Goal: Transaction & Acquisition: Purchase product/service

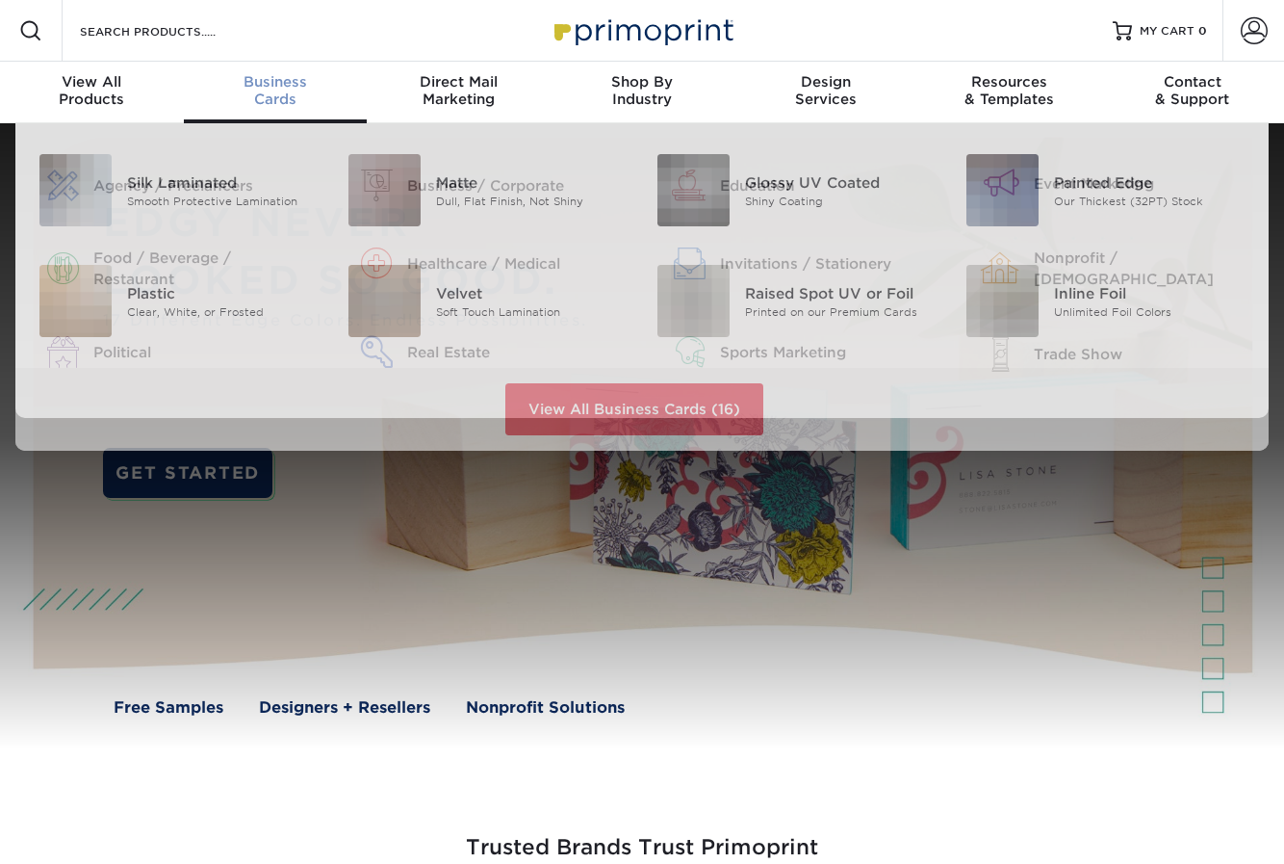
click at [248, 90] on span "Business" at bounding box center [276, 81] width 184 height 17
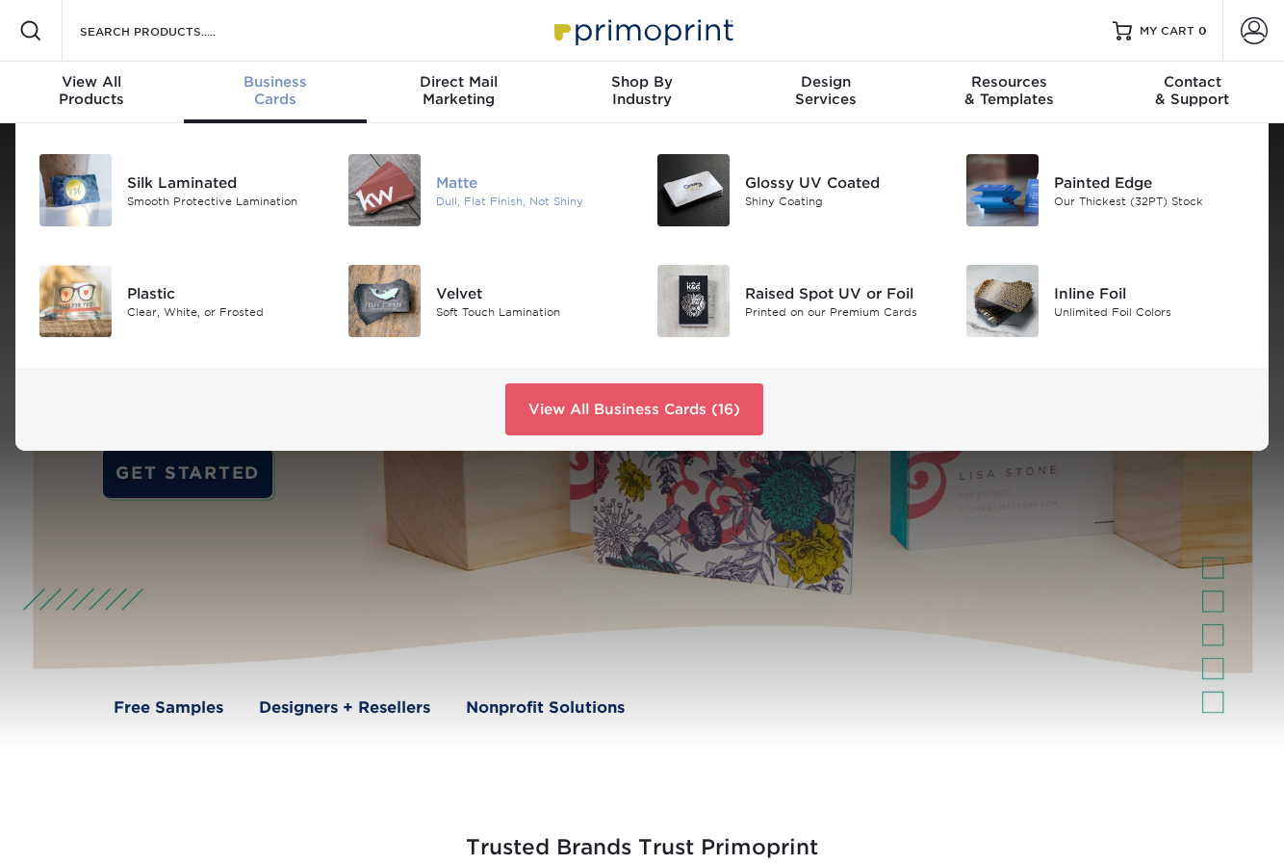
click at [375, 184] on img at bounding box center [385, 190] width 72 height 72
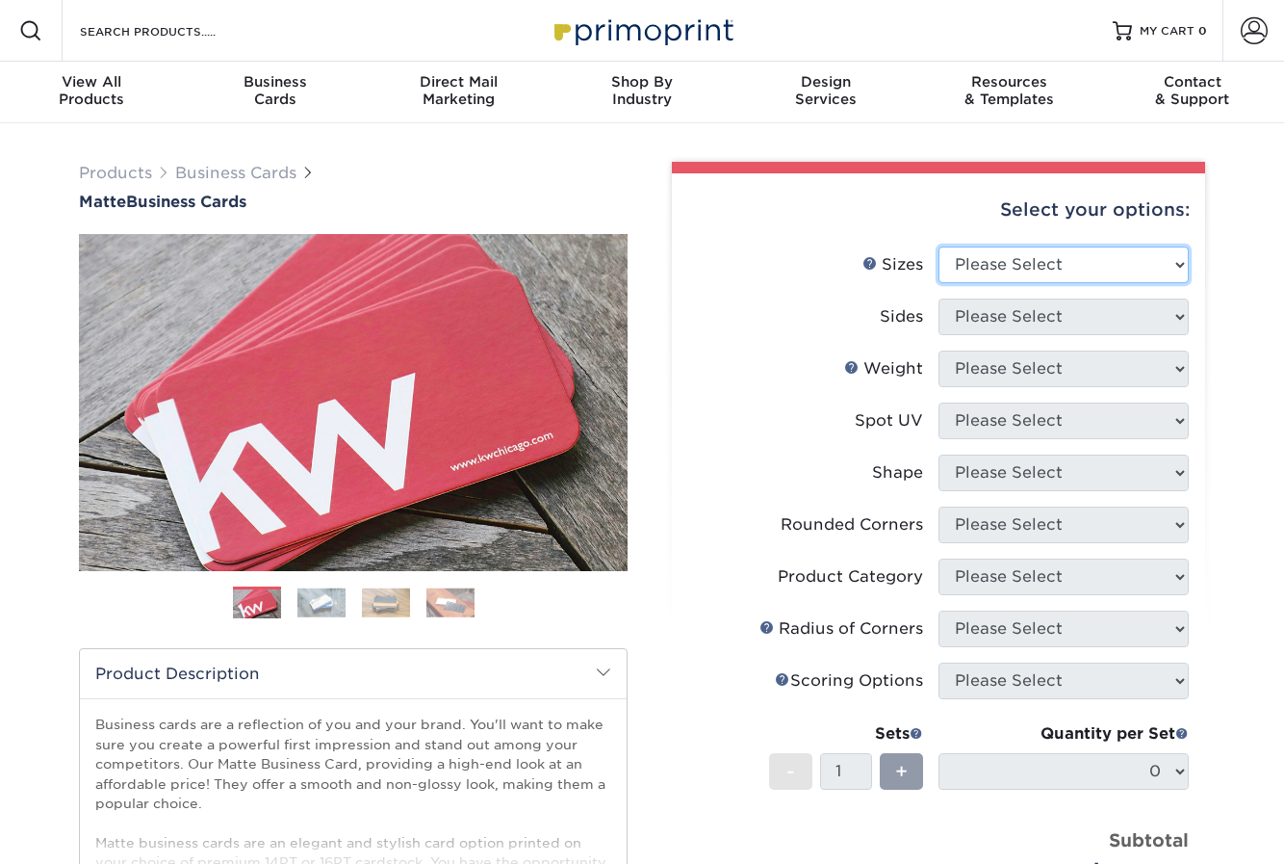
click at [1027, 261] on select "Please Select 1.5" x 3.5" - Mini 1.75" x 3.5" - Mini 2" x 2" - Square 2" x 3" -…" at bounding box center [1064, 264] width 250 height 37
select select "2.00x3.50"
click at [939, 246] on select "Please Select 1.5" x 3.5" - Mini 1.75" x 3.5" - Mini 2" x 2" - Square 2" x 3" -…" at bounding box center [1064, 264] width 250 height 37
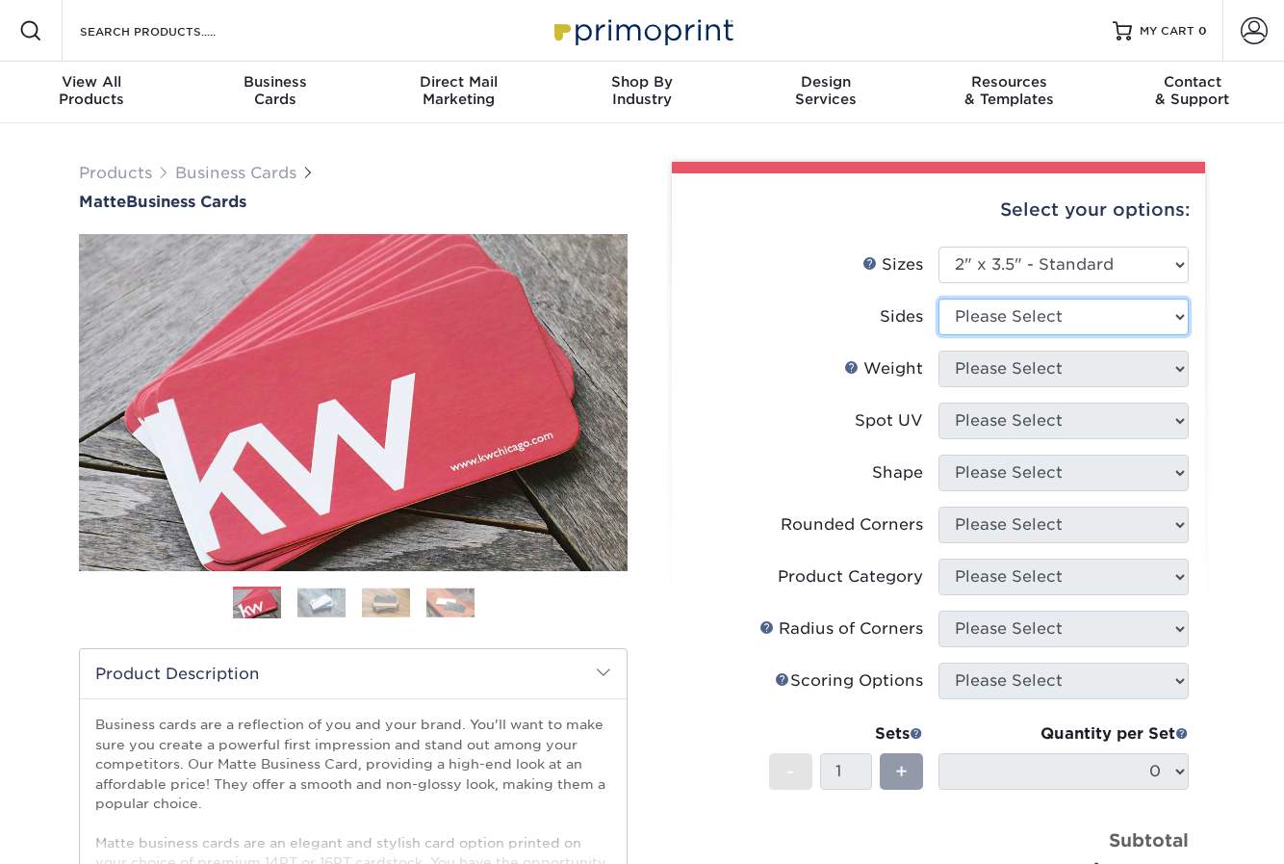
click at [1073, 319] on select "Please Select Print Both Sides Print Front Only" at bounding box center [1064, 316] width 250 height 37
select select "13abbda7-1d64-4f25-8bb2-c179b224825d"
click at [939, 298] on select "Please Select Print Both Sides Print Front Only" at bounding box center [1064, 316] width 250 height 37
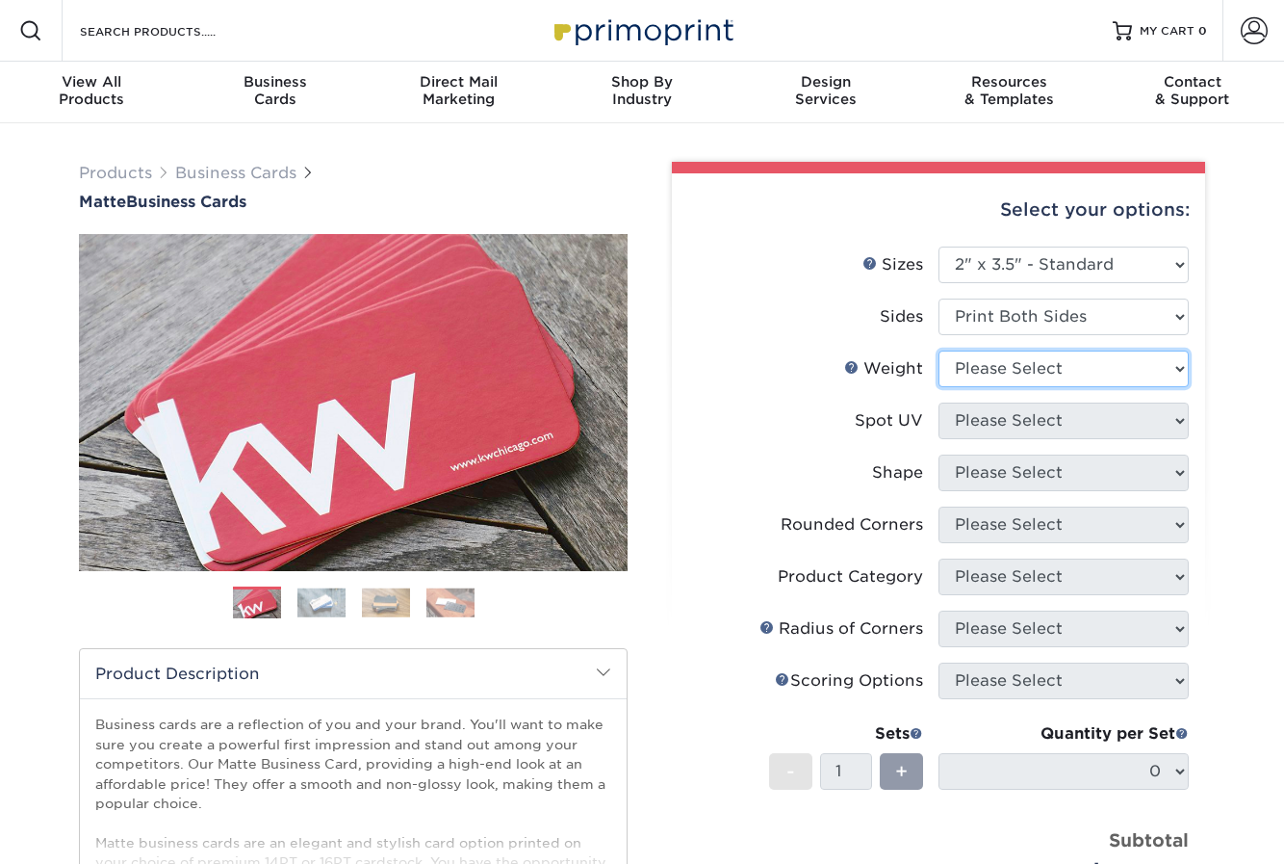
click at [1076, 366] on select "Please Select 16PT 14PT" at bounding box center [1064, 368] width 250 height 37
select select "16PT"
click at [939, 350] on select "Please Select 16PT 14PT" at bounding box center [1064, 368] width 250 height 37
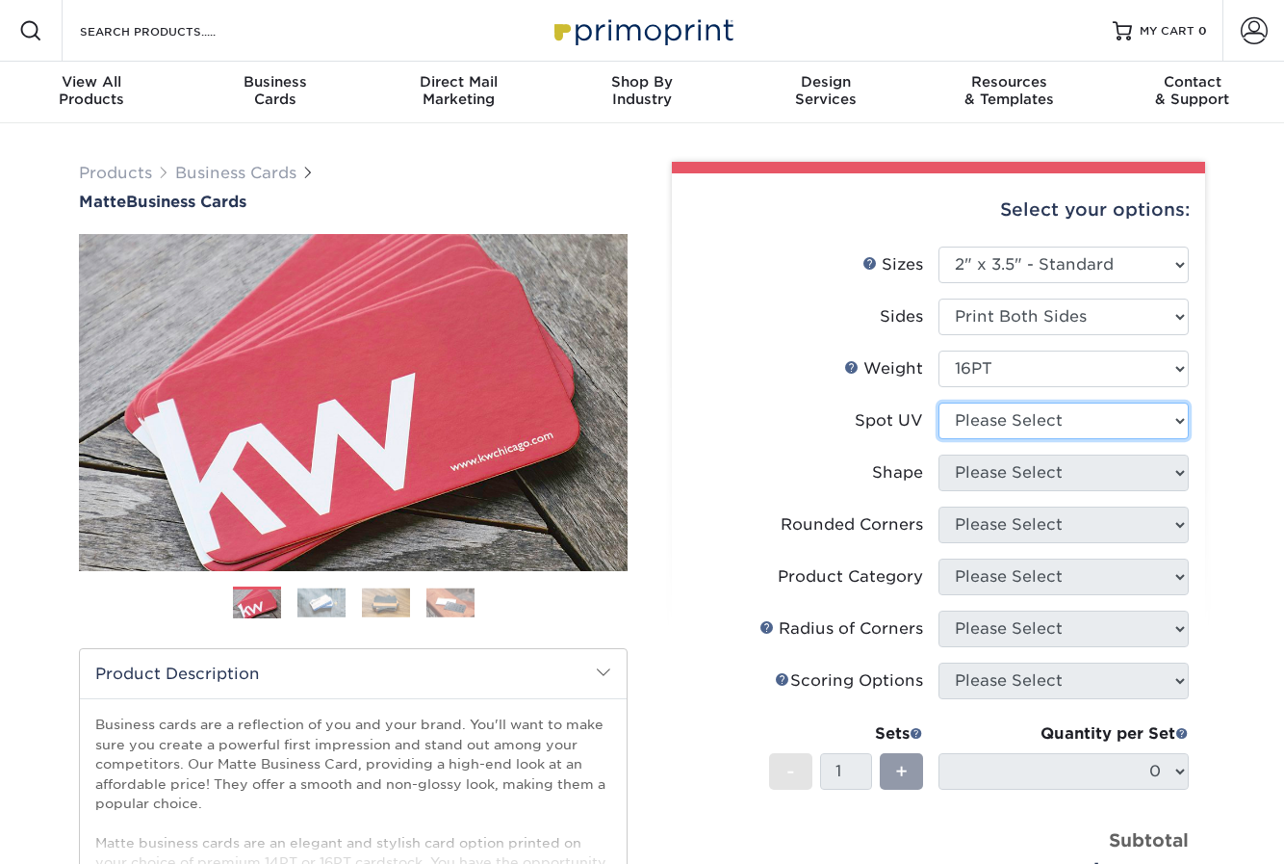
click at [1087, 427] on select "Please Select No Spot UV Front and Back (Both Sides) Front Only Back Only" at bounding box center [1064, 420] width 250 height 37
select select "3"
click at [939, 402] on select "Please Select No Spot UV Front and Back (Both Sides) Front Only Back Only" at bounding box center [1064, 420] width 250 height 37
click at [0, 0] on select at bounding box center [0, 0] width 0 height 0
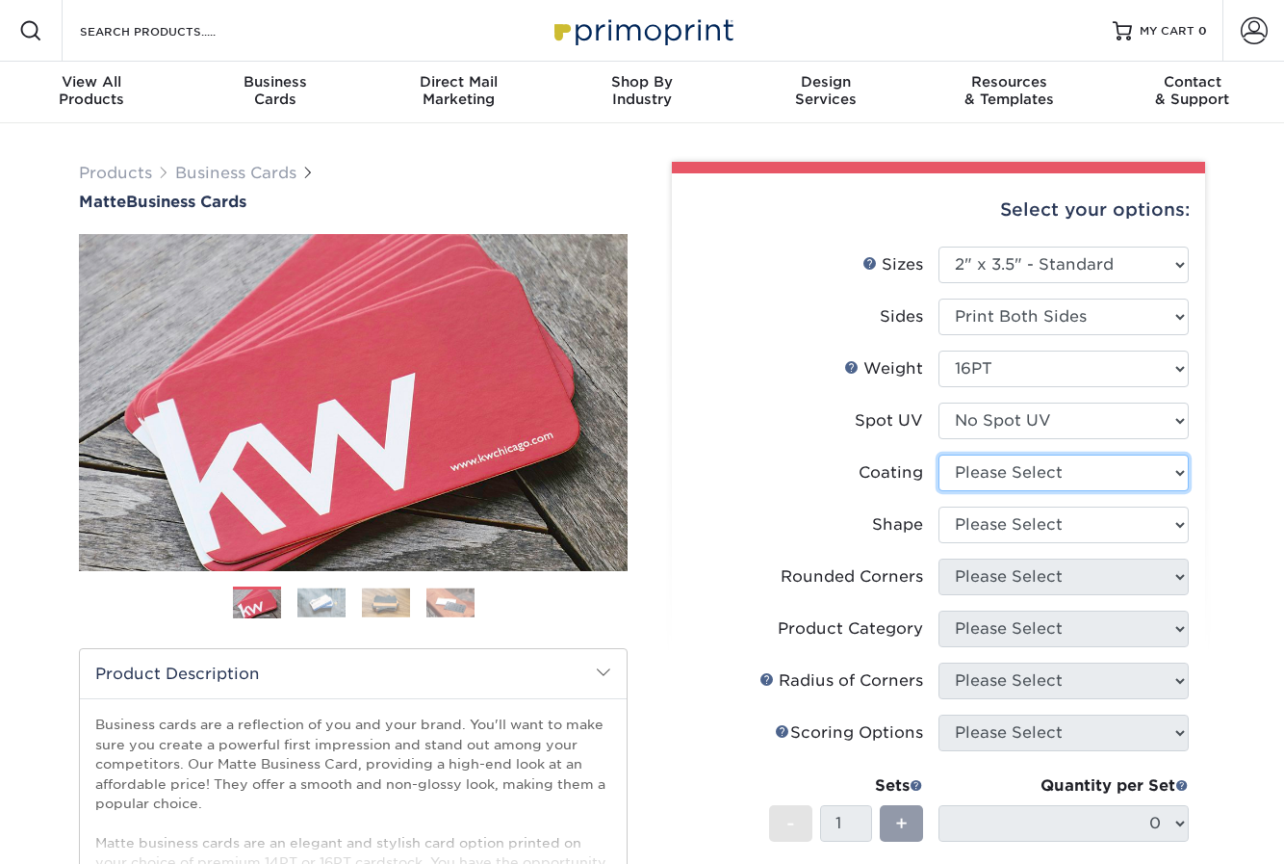
select select "121bb7b5-3b4d-429f-bd8d-bbf80e953313"
click at [939, 454] on select at bounding box center [1064, 472] width 250 height 37
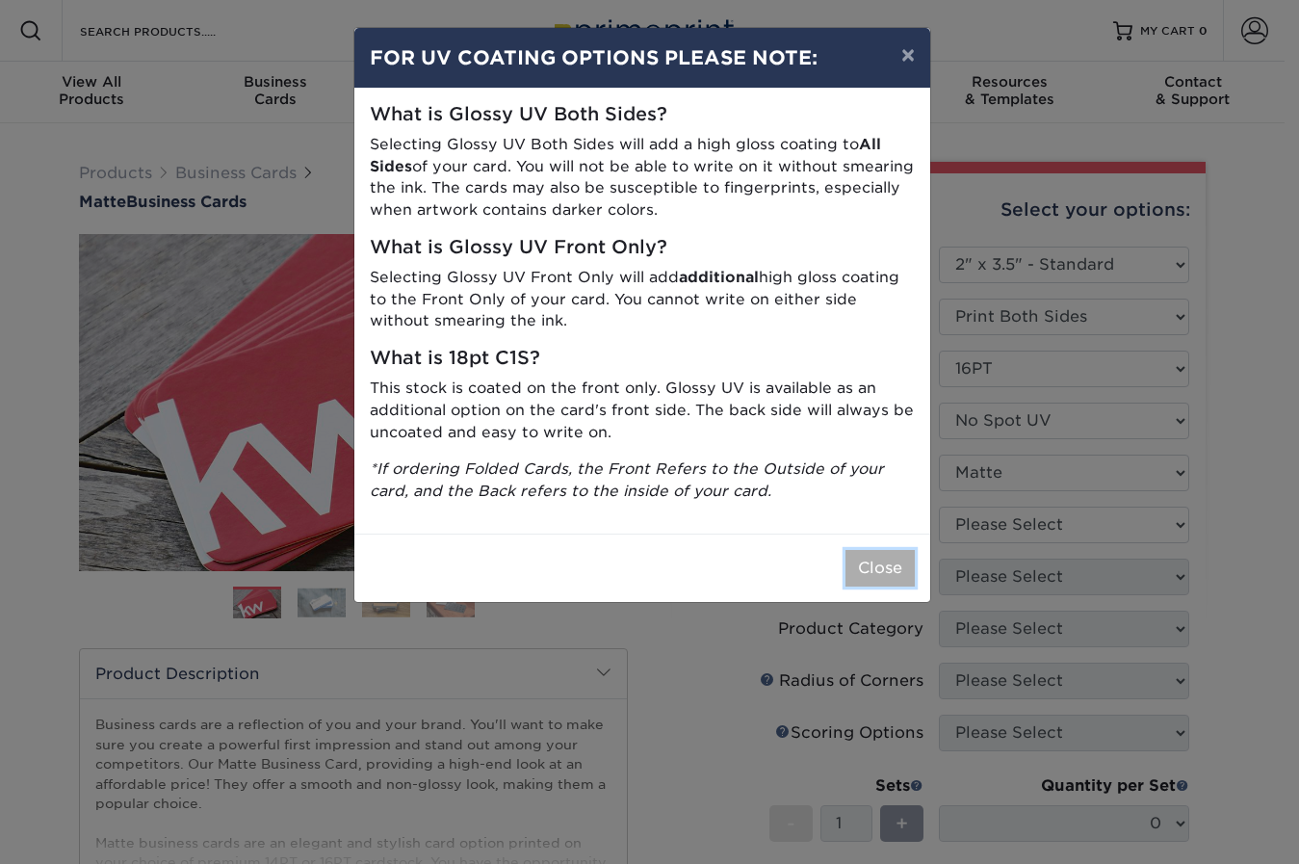
click at [863, 565] on button "Close" at bounding box center [879, 568] width 69 height 37
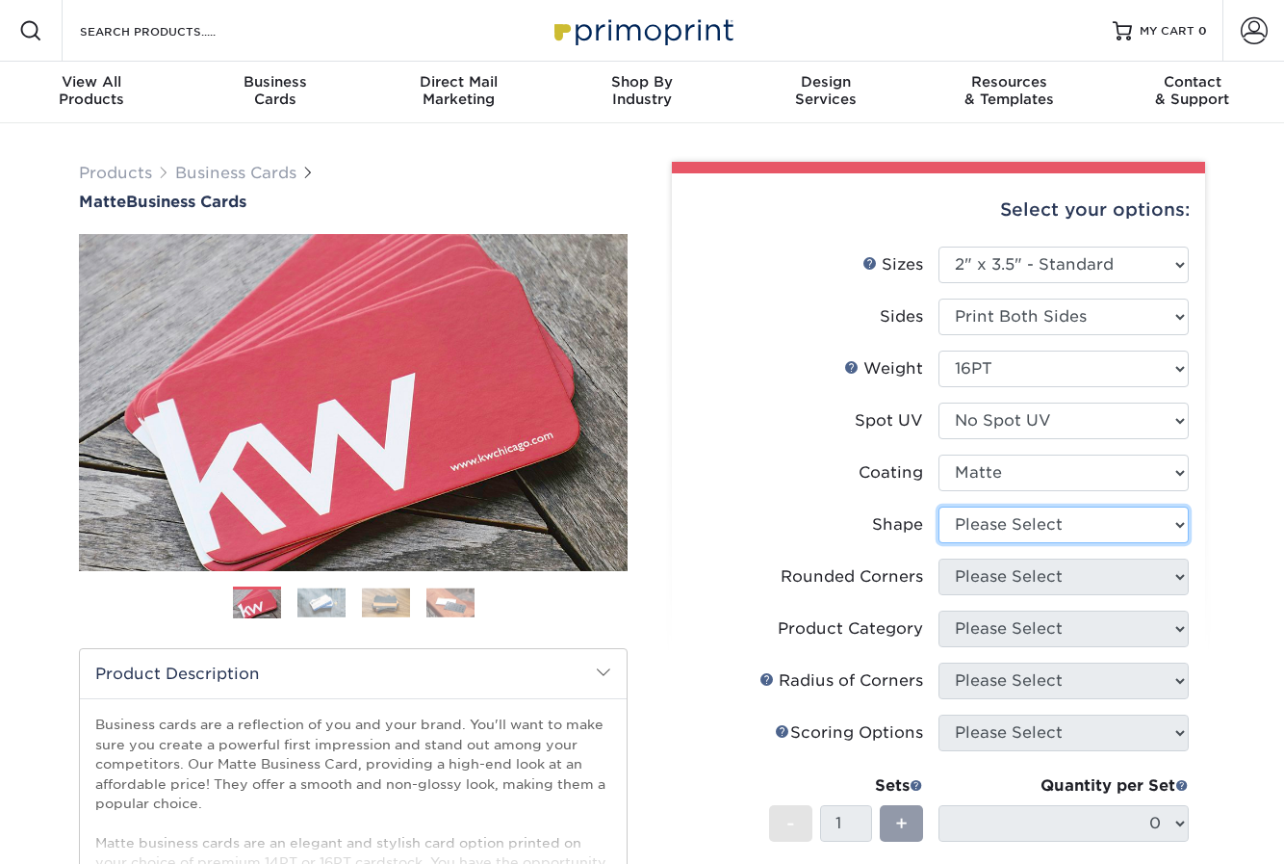
click at [1023, 519] on select "Please Select Standard Oval" at bounding box center [1064, 524] width 250 height 37
select select "standard"
click at [939, 506] on select "Please Select Standard Oval" at bounding box center [1064, 524] width 250 height 37
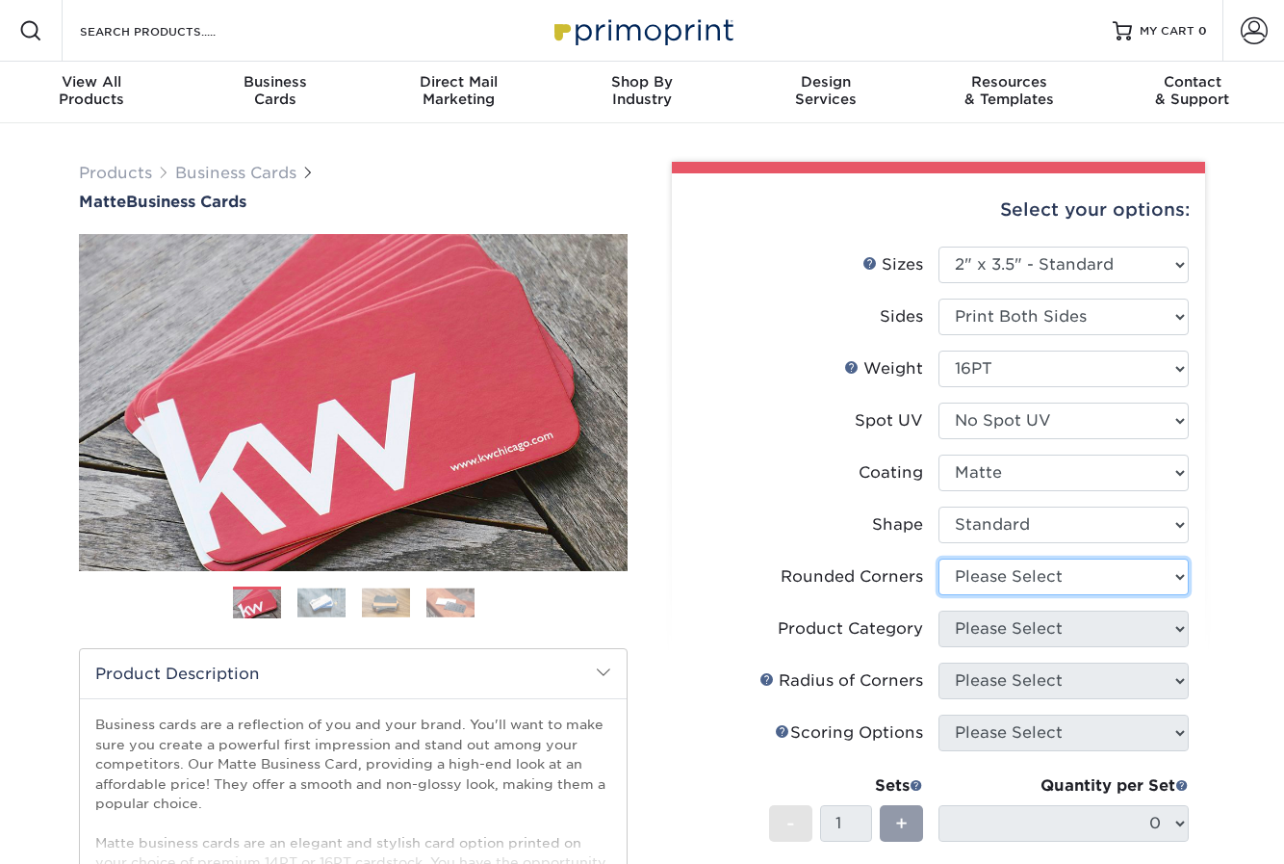
click at [1036, 573] on select "Please Select Yes - Round 2 Corners Yes - Round 4 Corners No" at bounding box center [1064, 576] width 250 height 37
select select "0"
click at [939, 558] on select "Please Select Yes - Round 2 Corners Yes - Round 4 Corners No" at bounding box center [1064, 576] width 250 height 37
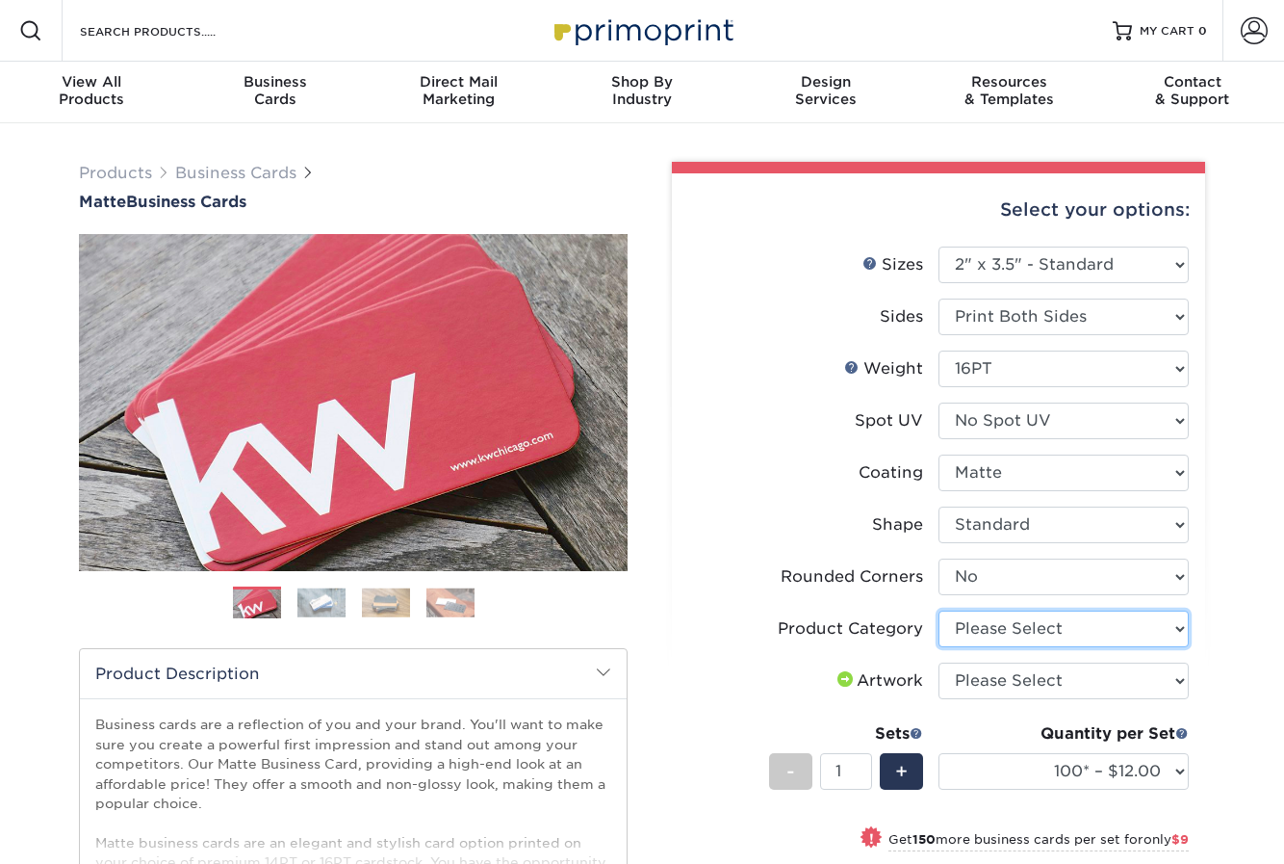
click at [1087, 629] on select "Please Select Business Cards" at bounding box center [1064, 628] width 250 height 37
select select "3b5148f1-0588-4f88-a218-97bcfdce65c1"
click at [939, 610] on select "Please Select Business Cards" at bounding box center [1064, 628] width 250 height 37
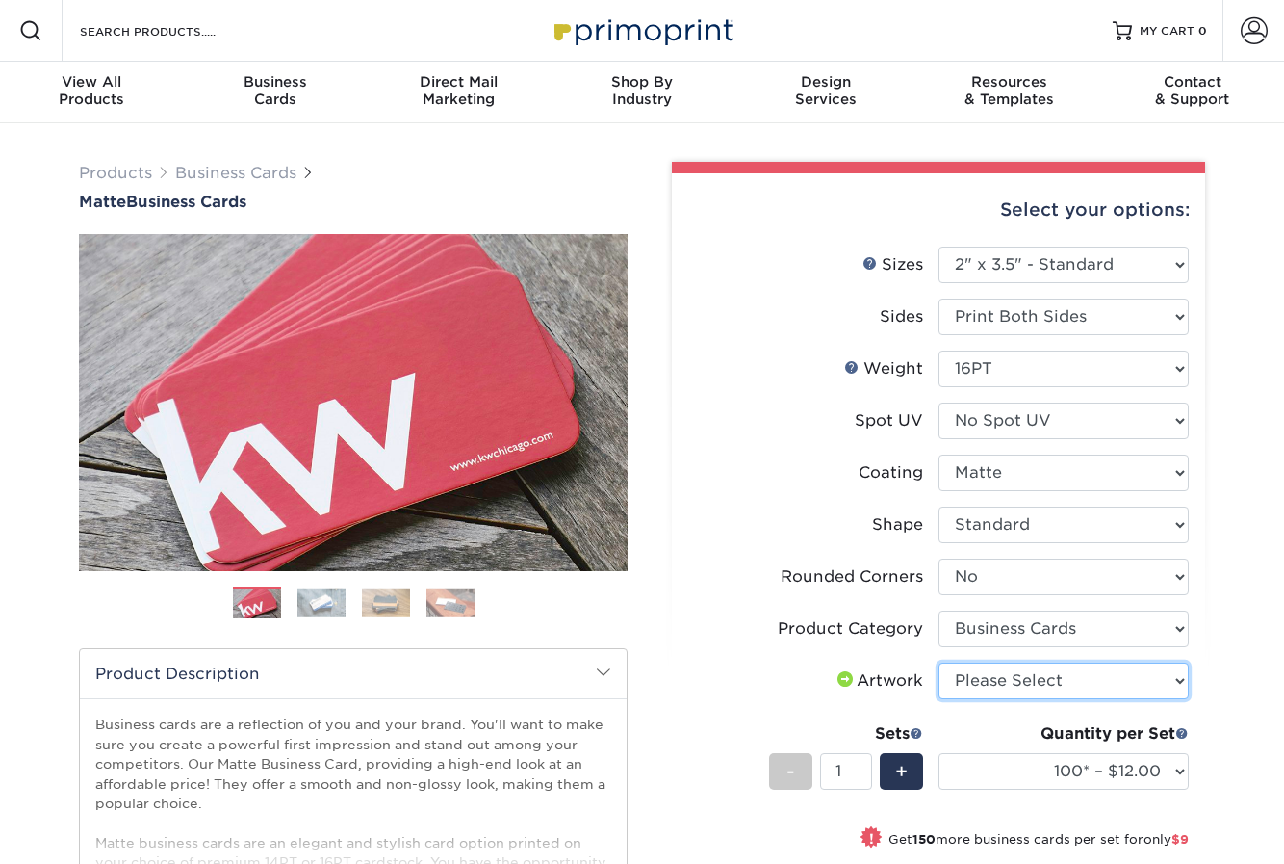
click at [1073, 679] on select "Please Select I will upload files I need a design - $100" at bounding box center [1064, 680] width 250 height 37
select select "upload"
click at [939, 662] on select "Please Select I will upload files I need a design - $100" at bounding box center [1064, 680] width 250 height 37
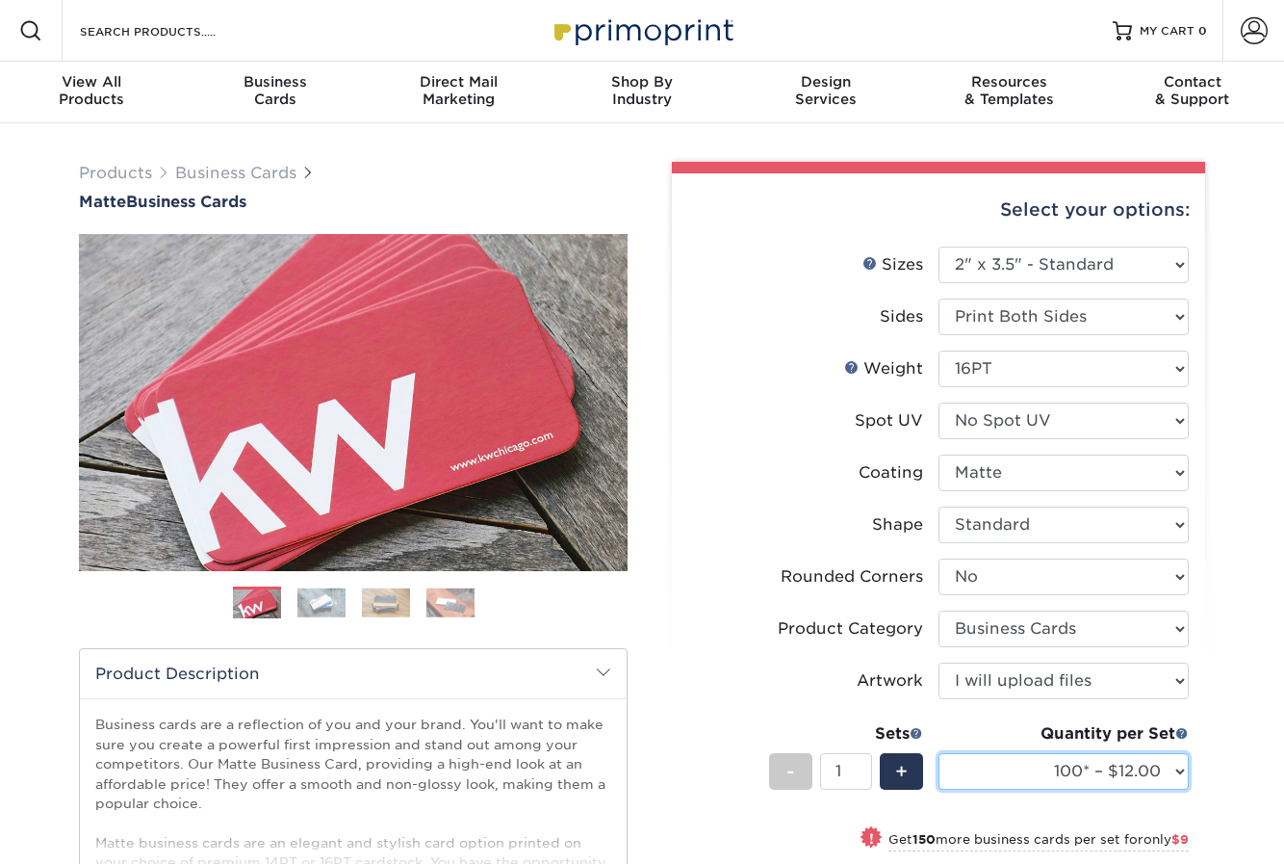
click at [1055, 780] on select "100* – $12.00 250* – $21.00 500 – $42.00 1000 – $53.00 2500 – $95.00 5000 – $18…" at bounding box center [1064, 771] width 250 height 37
select select "250* – $21.00"
click at [939, 753] on select "100* – $12.00 250* – $21.00 500 – $42.00 1000 – $53.00 2500 – $95.00 5000 – $18…" at bounding box center [1064, 771] width 250 height 37
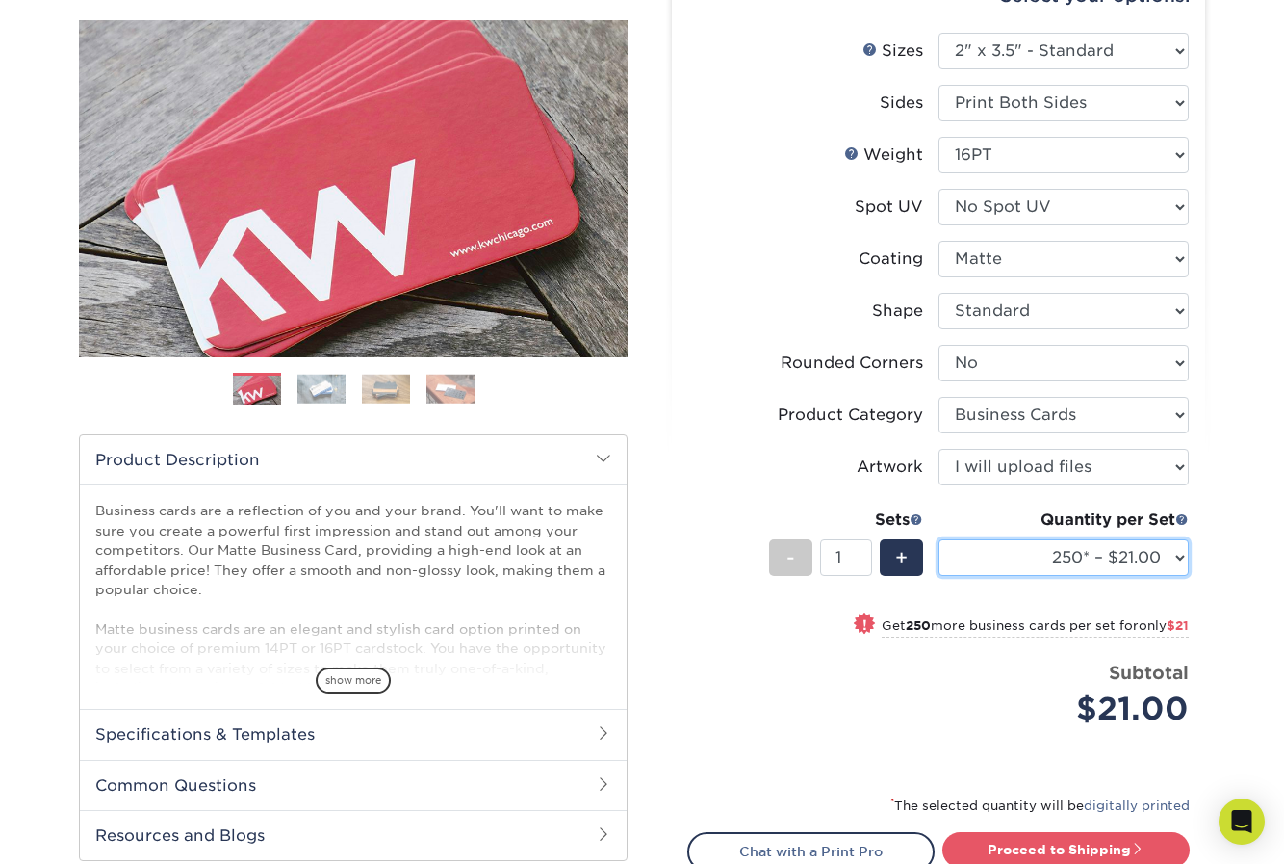
scroll to position [228, 0]
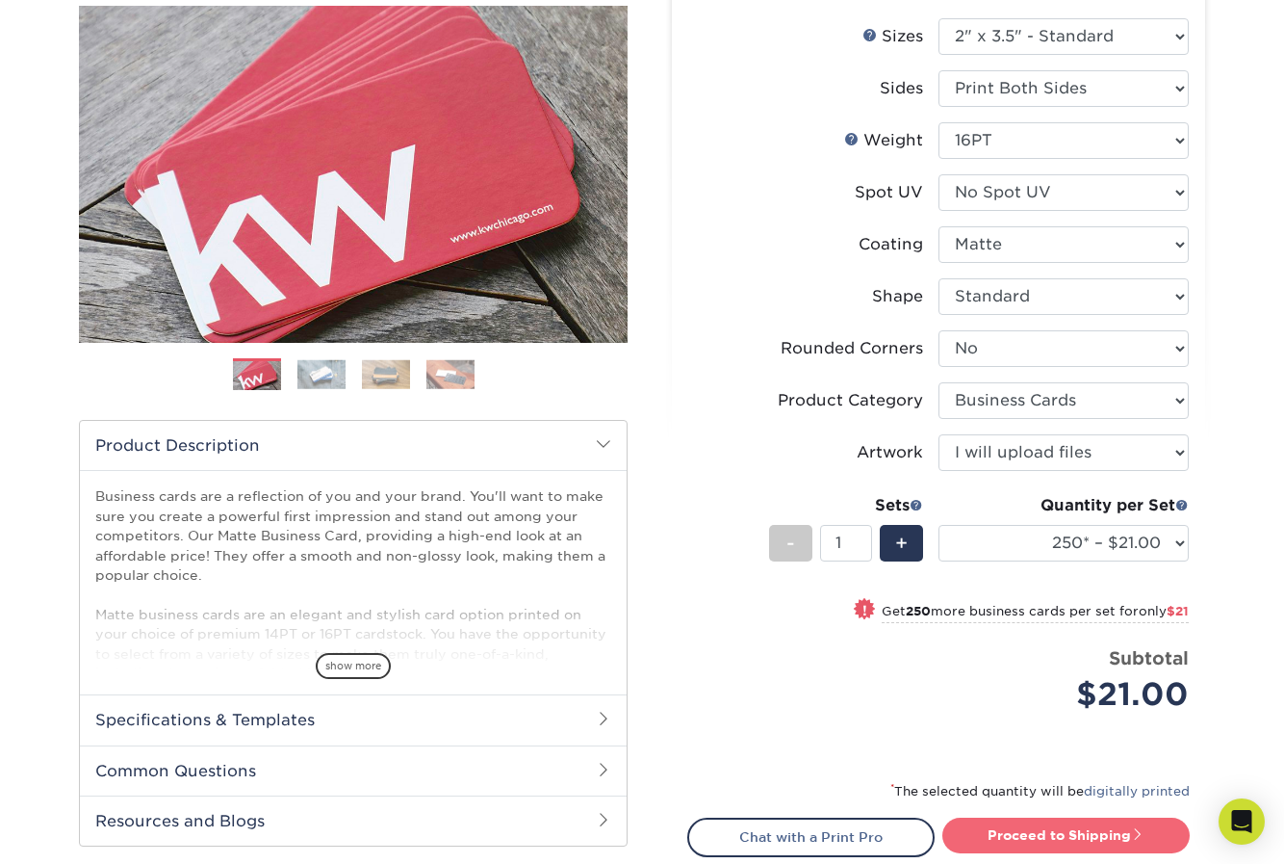
click at [1098, 817] on link "Proceed to Shipping" at bounding box center [1066, 834] width 247 height 35
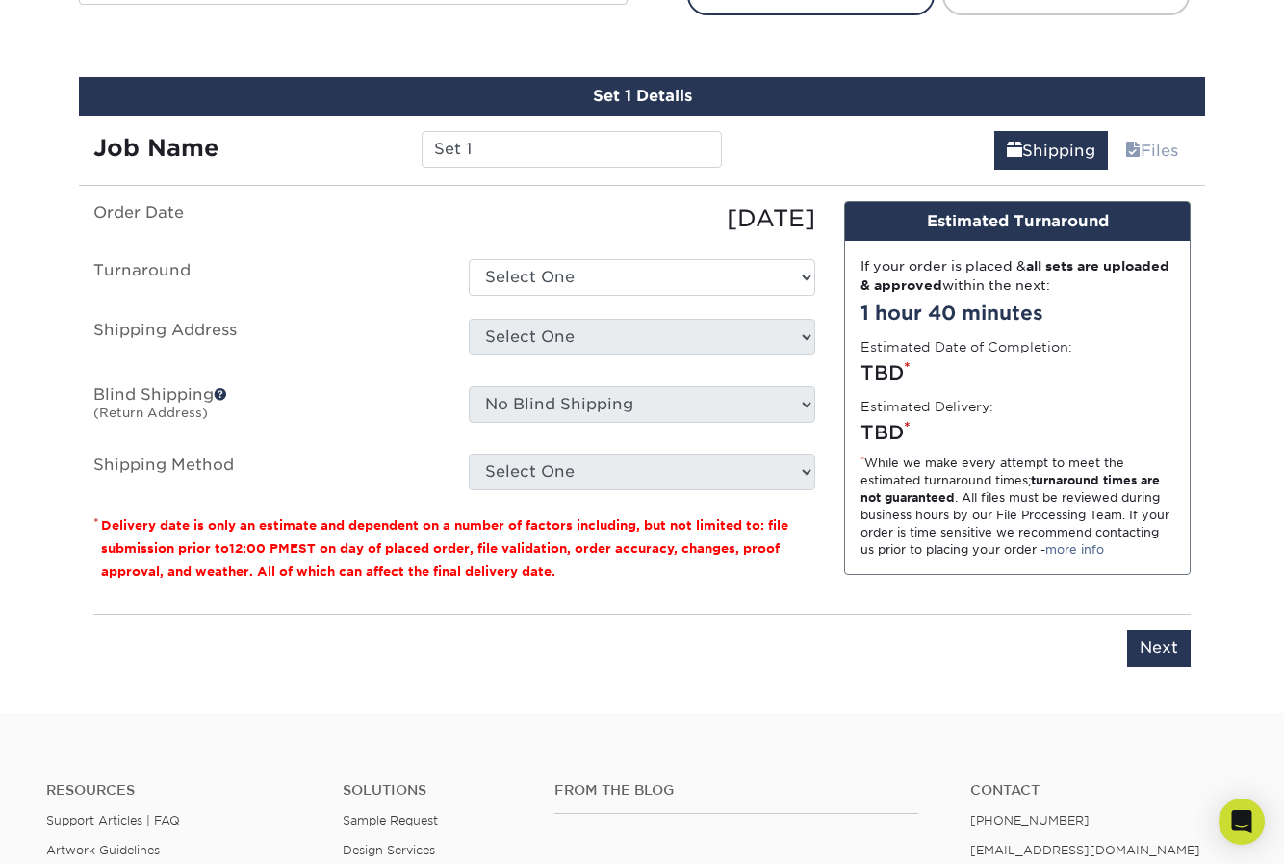
scroll to position [1098, 0]
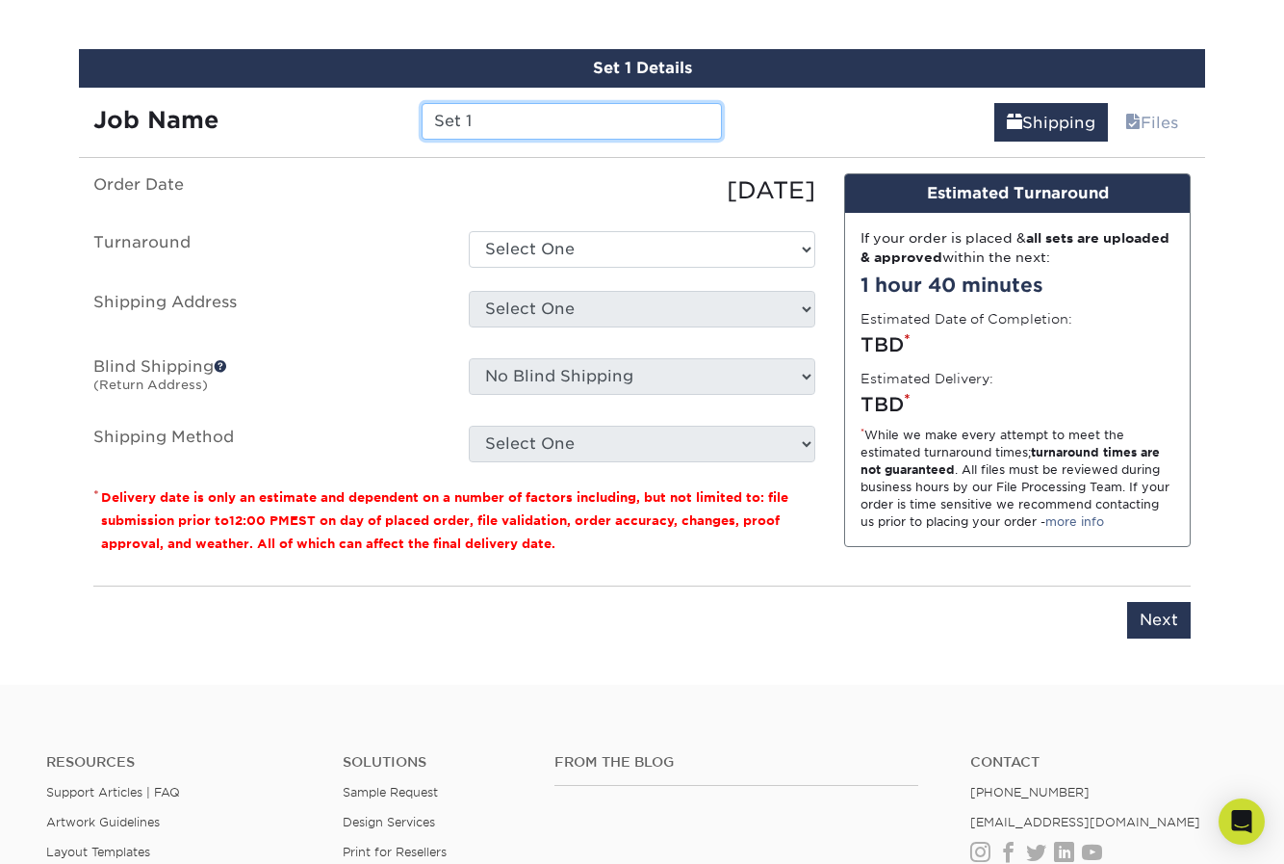
drag, startPoint x: 495, startPoint y: 112, endPoint x: 333, endPoint y: 97, distance: 162.4
click at [333, 97] on div "Job Name Set 1" at bounding box center [408, 115] width 658 height 54
paste input "Seitzinger."
type input "HDA Business Cards - Seitzinger"
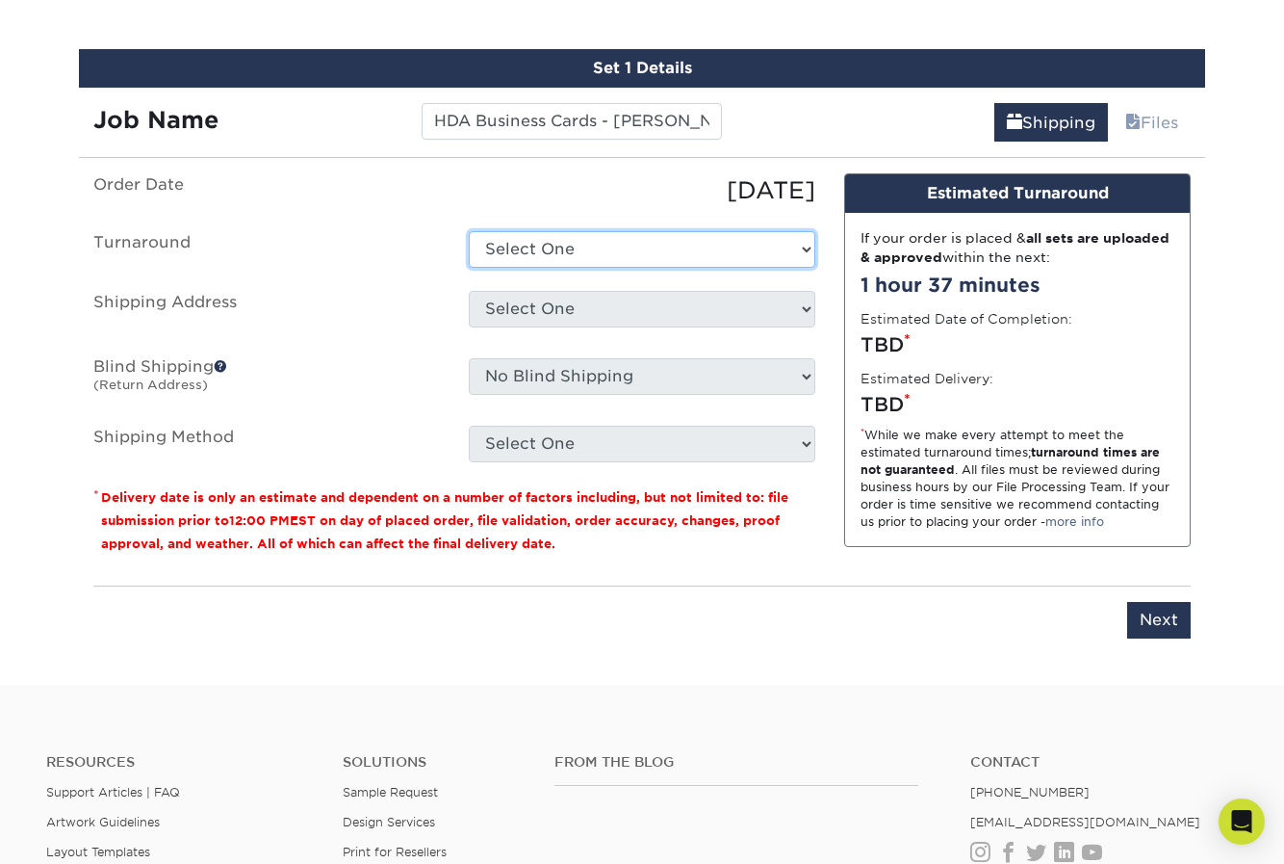
click at [648, 257] on select "Select One 2-4 Business Days 2 Day Next Business Day" at bounding box center [642, 249] width 347 height 37
select select "23721297-b68b-4846-ba83-3171e6bd9d78"
click at [469, 231] on select "Select One 2-4 Business Days 2 Day Next Business Day" at bounding box center [642, 249] width 347 height 37
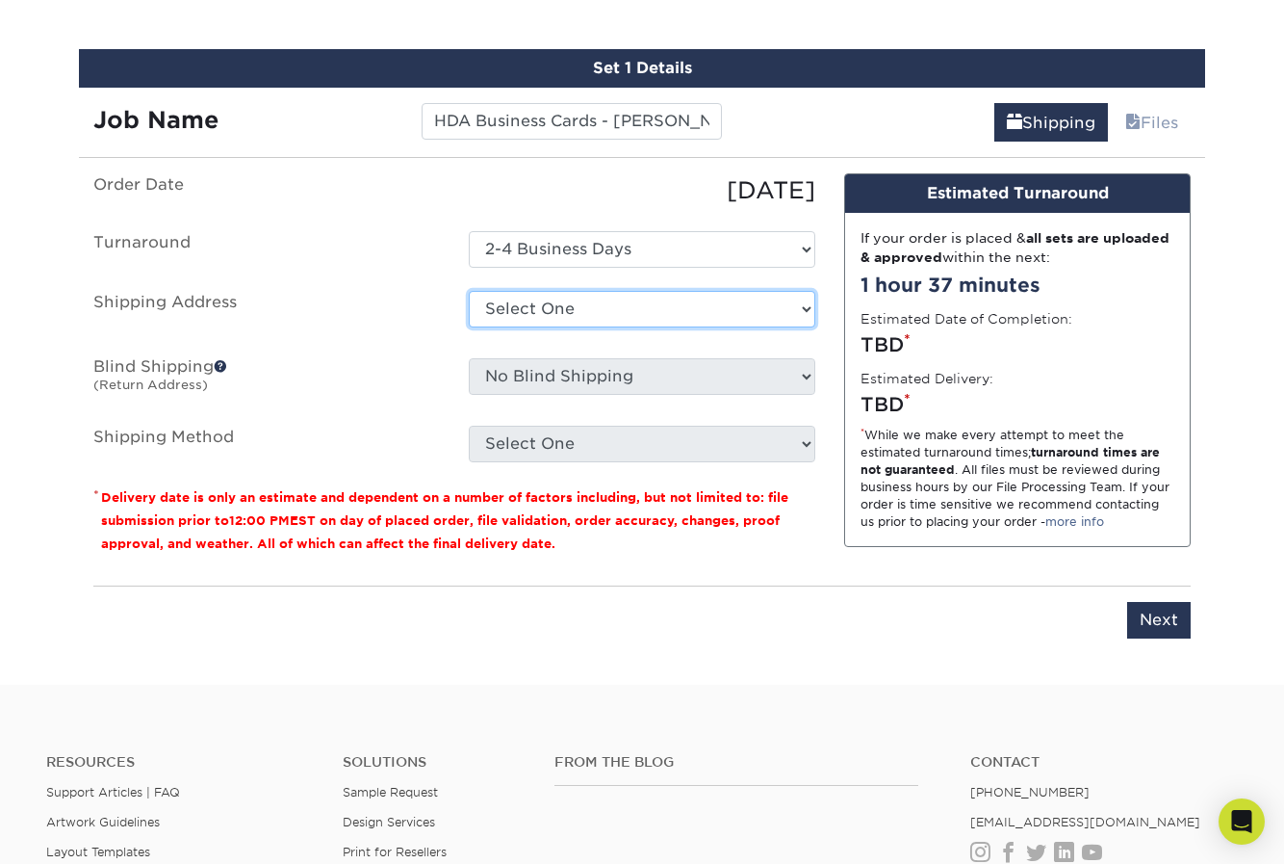
click at [639, 311] on select "Select One + Add New Address - Login" at bounding box center [642, 309] width 347 height 37
click at [469, 327] on select "Select One + Add New Address - Login" at bounding box center [642, 309] width 347 height 37
select select "-1"
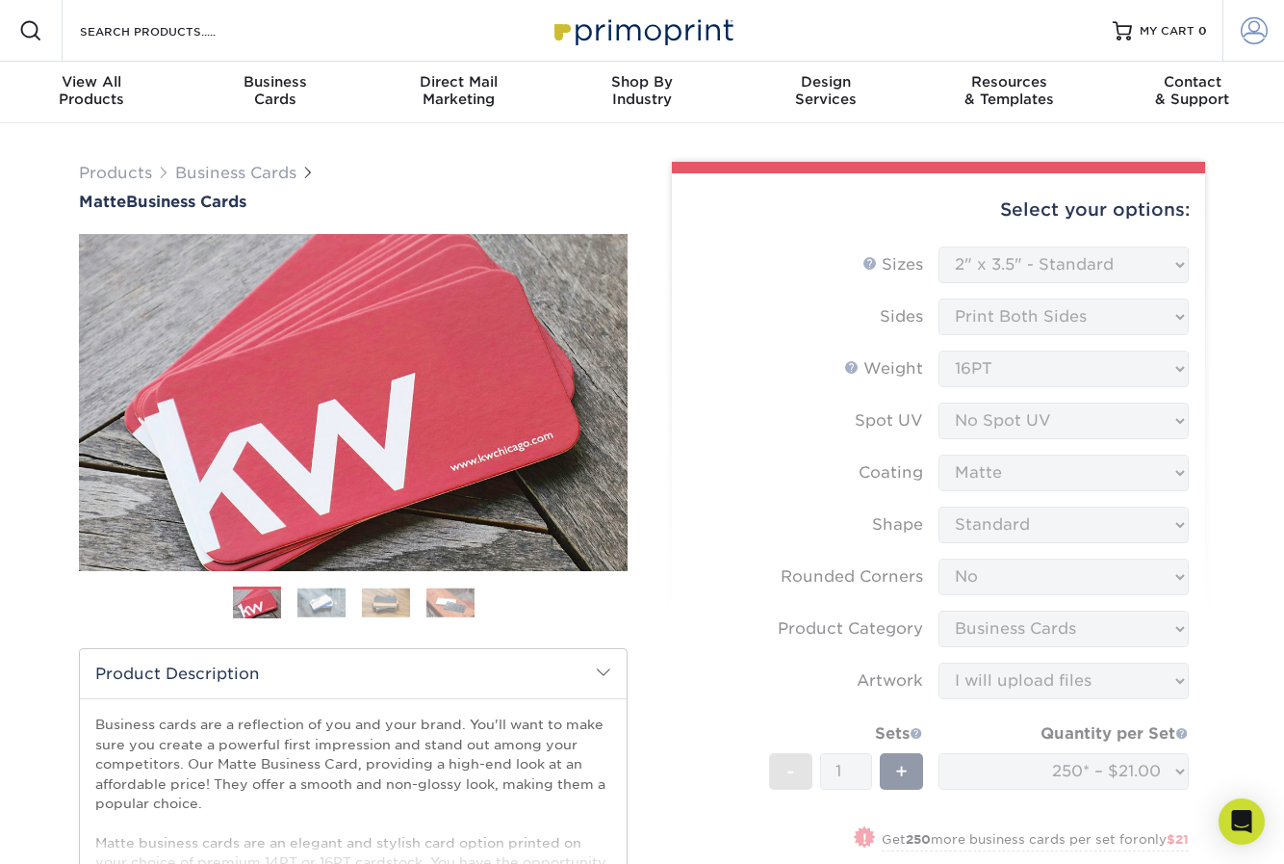
click at [1259, 39] on span at bounding box center [1254, 30] width 27 height 27
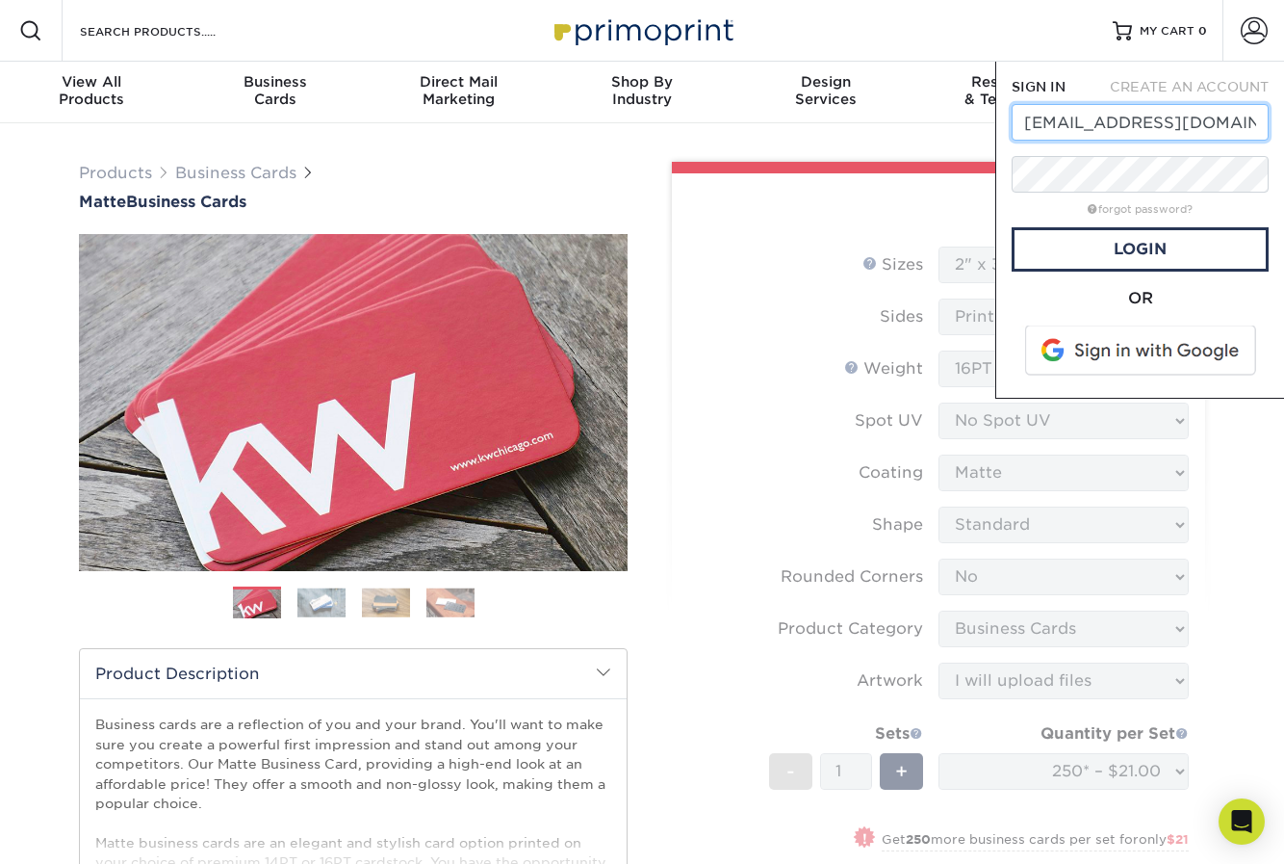
click at [1208, 127] on input "[EMAIL_ADDRESS][DOMAIN_NAME]" at bounding box center [1140, 122] width 257 height 37
click at [1206, 125] on input "[EMAIL_ADDRESS][DOMAIN_NAME]" at bounding box center [1140, 122] width 257 height 37
type input "laleman@hda.org"
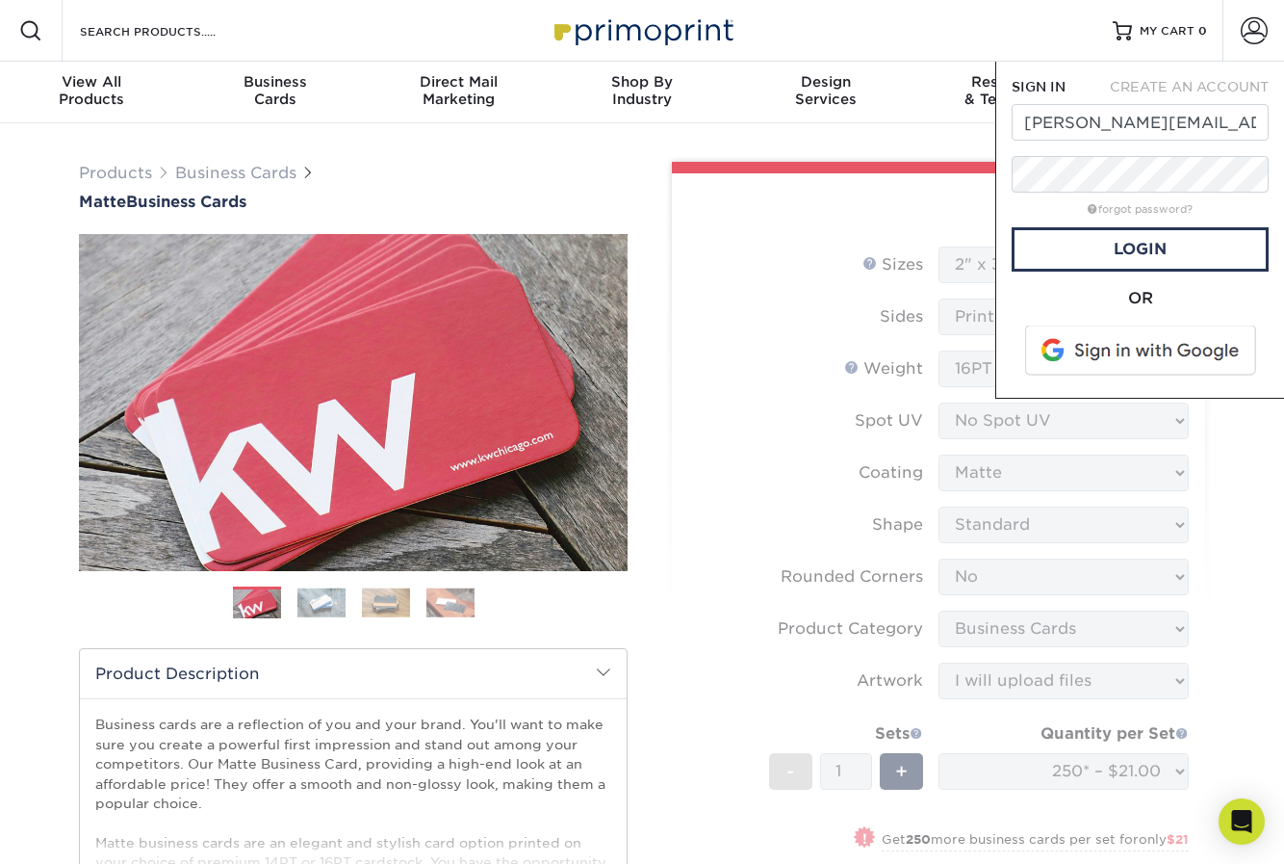
click at [1016, 194] on form "SIGN IN CREATE AN ACCOUNT laleman@hda.org forgot password? All fields are requi…" at bounding box center [1140, 229] width 257 height 305
